Goal: Find specific page/section: Find specific page/section

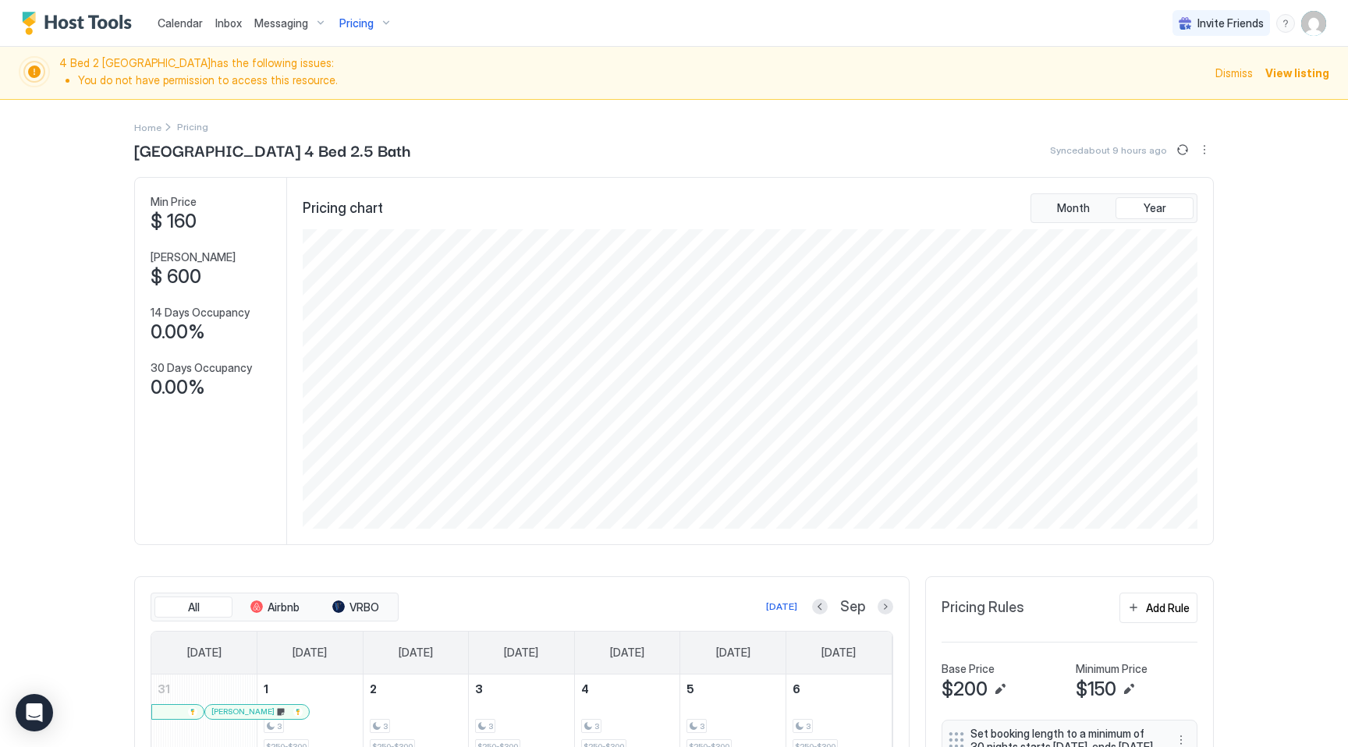
scroll to position [300, 898]
click at [363, 26] on span "Pricing" at bounding box center [356, 23] width 34 height 14
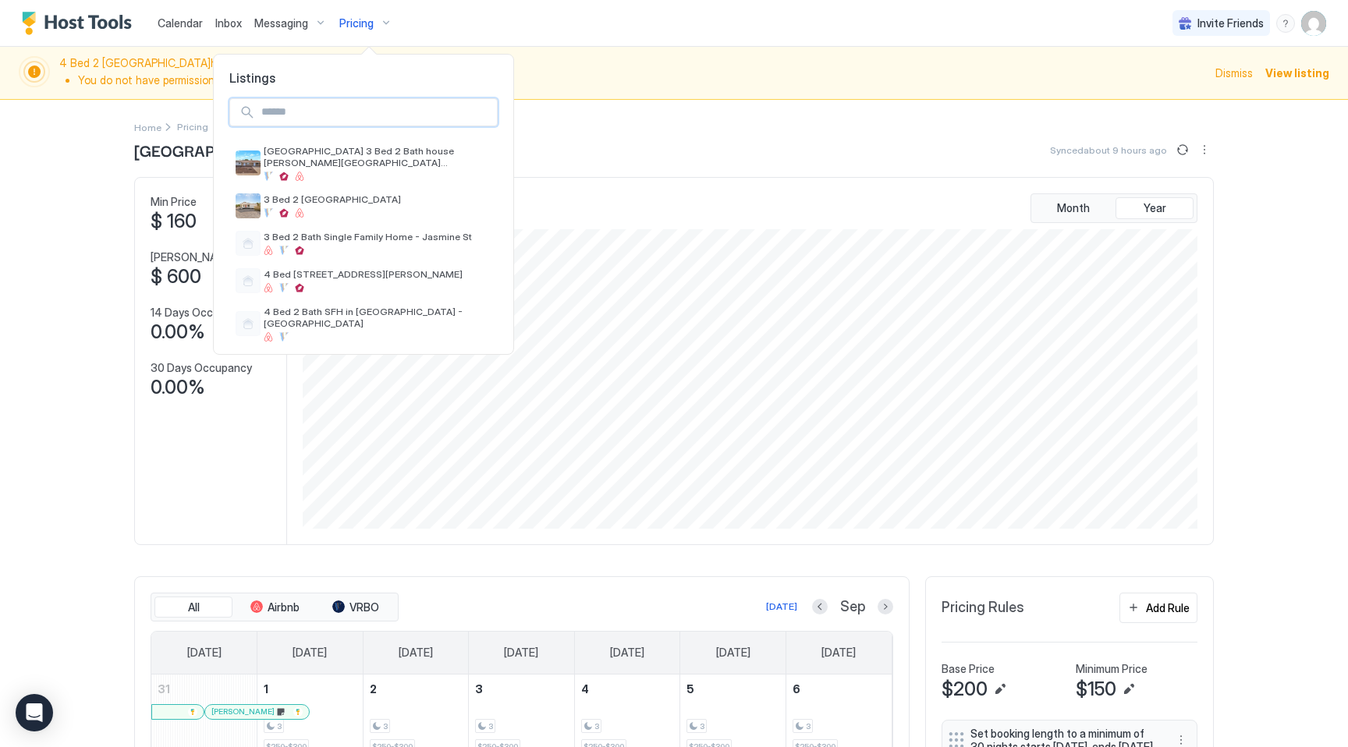
click at [364, 112] on input "Input Field" at bounding box center [376, 112] width 242 height 27
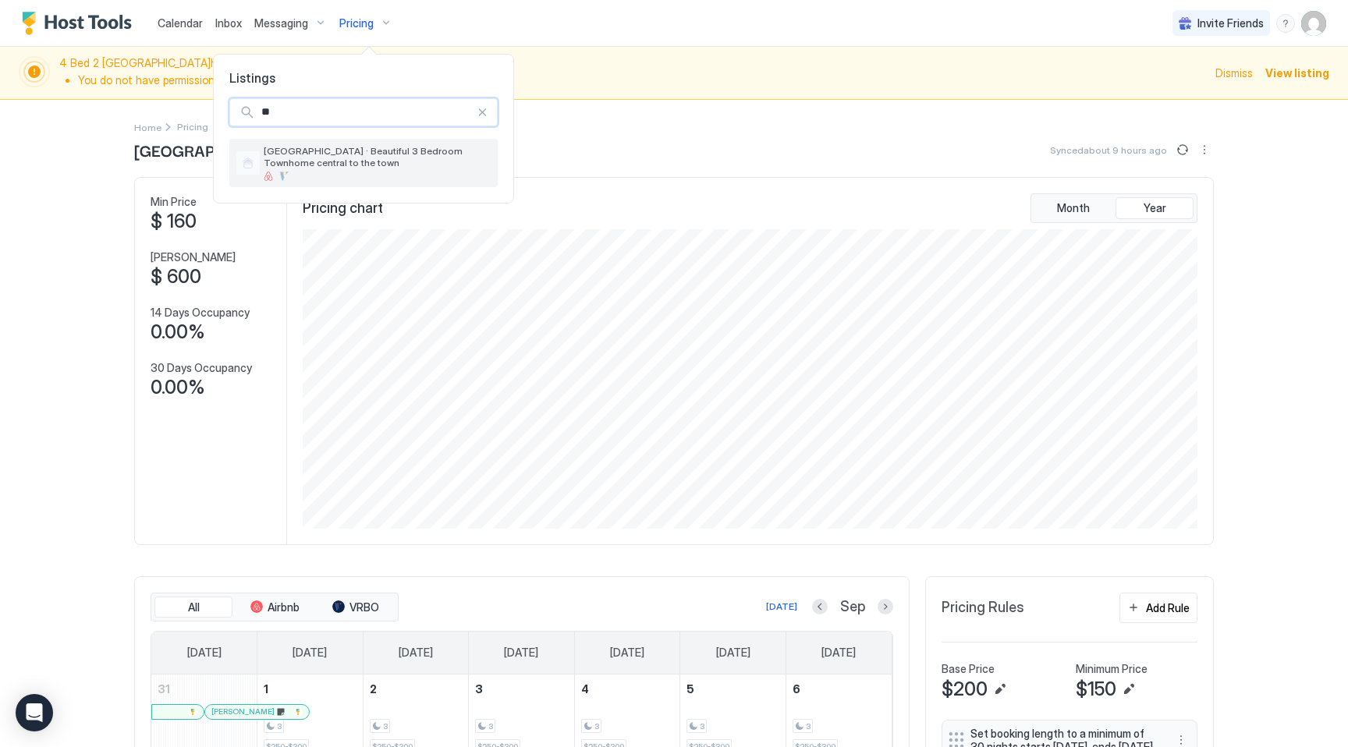
type input "**"
click at [367, 156] on span "[GEOGRAPHIC_DATA] · Beautiful 3 Bedroom Townhome central to the town" at bounding box center [378, 156] width 228 height 23
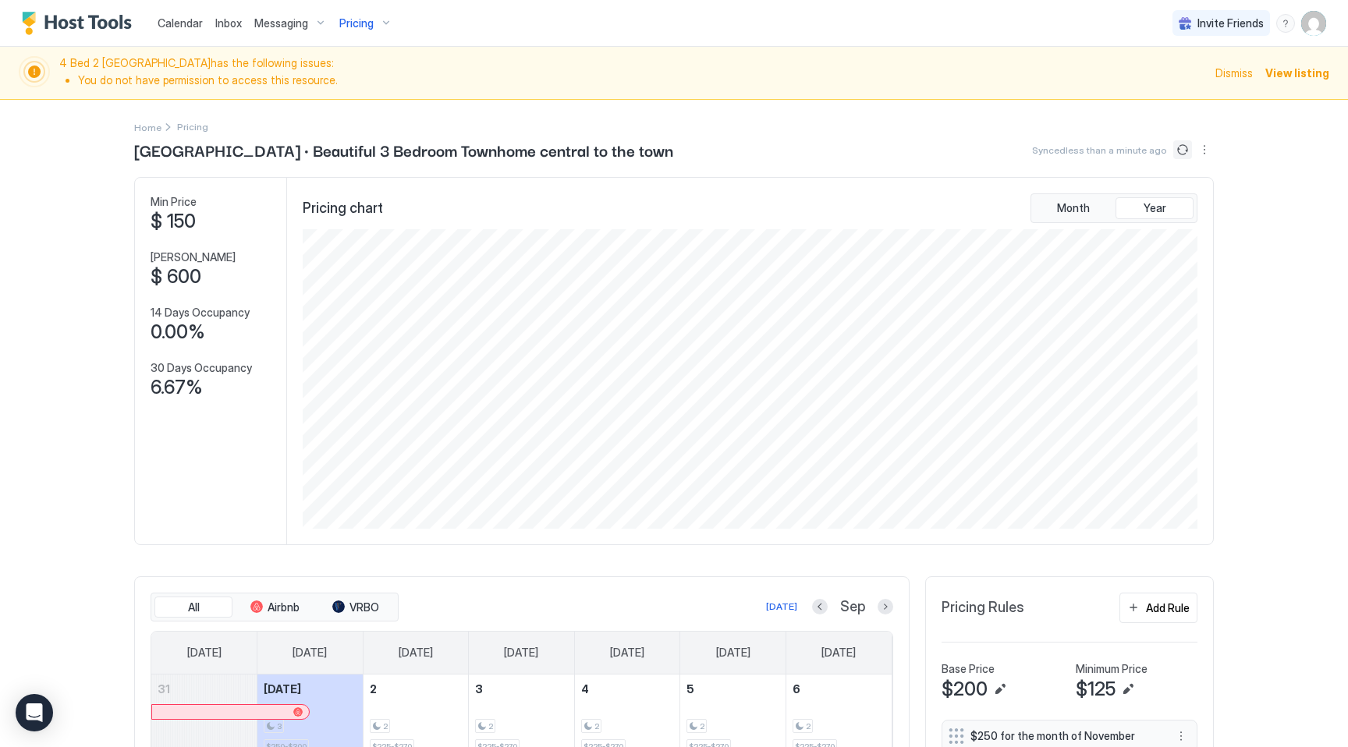
click at [1179, 153] on button "Sync prices" at bounding box center [1182, 149] width 19 height 19
